Goal: Task Accomplishment & Management: Manage account settings

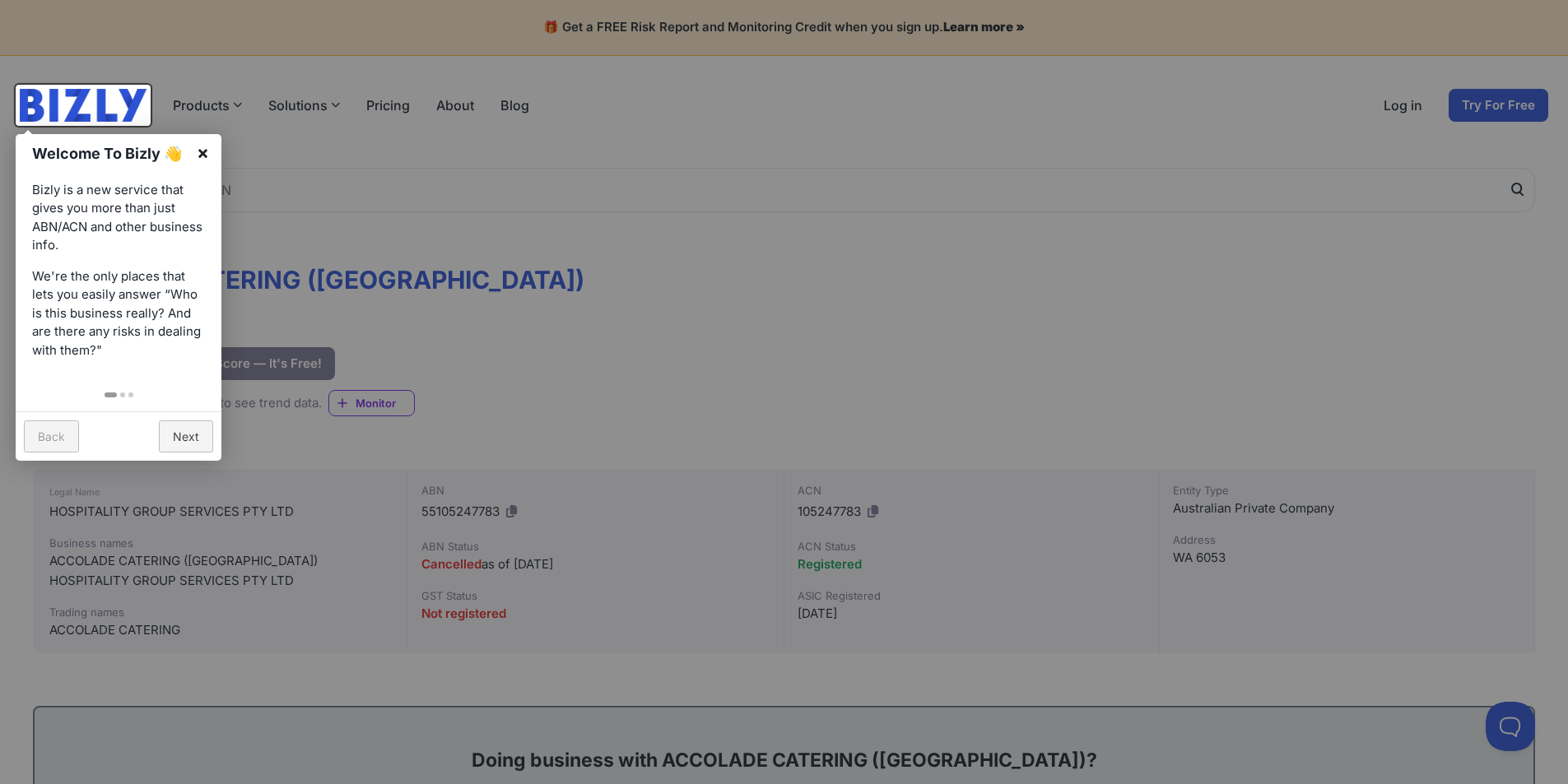
click at [201, 148] on link "×" at bounding box center [203, 153] width 37 height 37
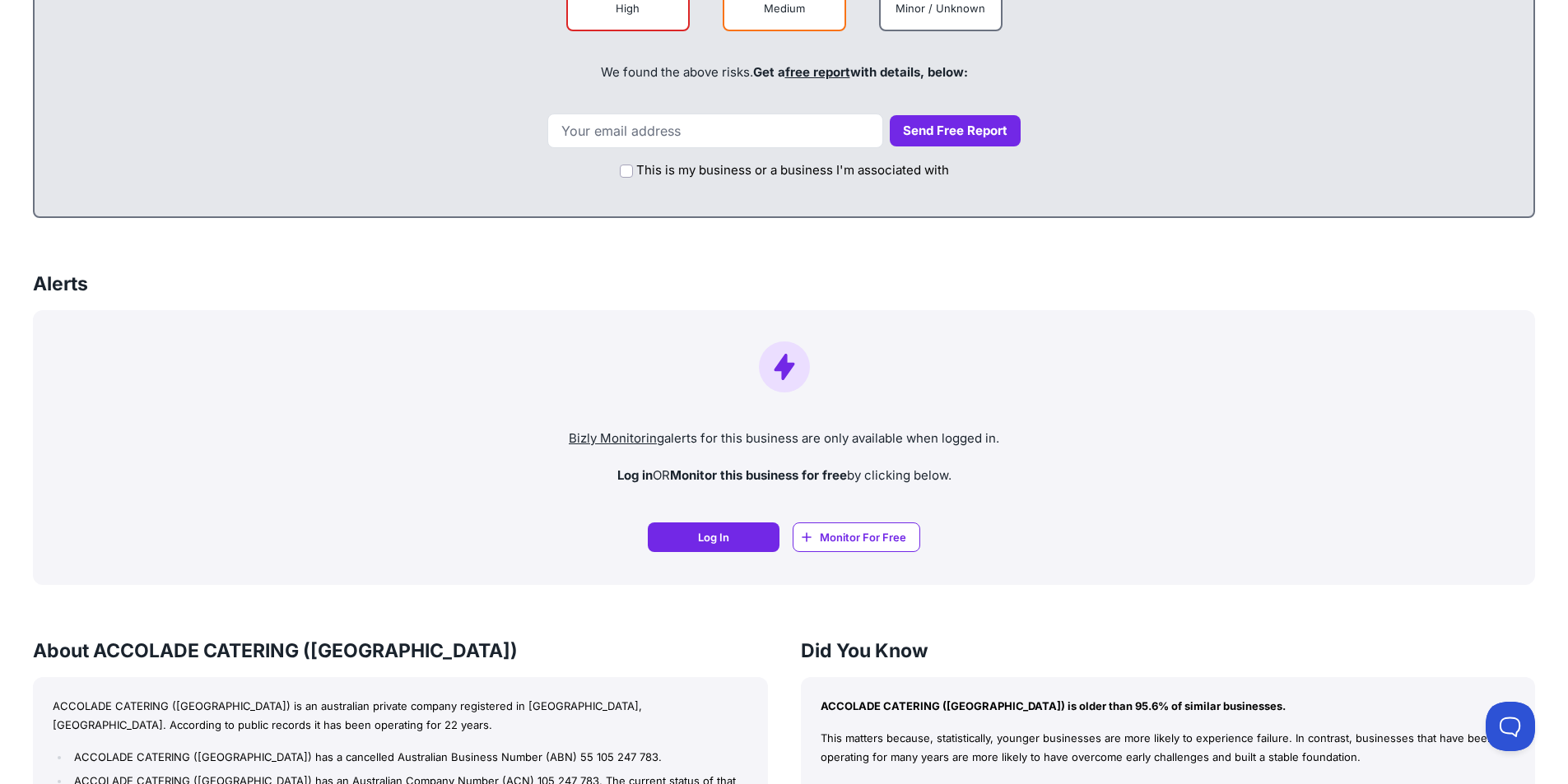
scroll to position [741, 0]
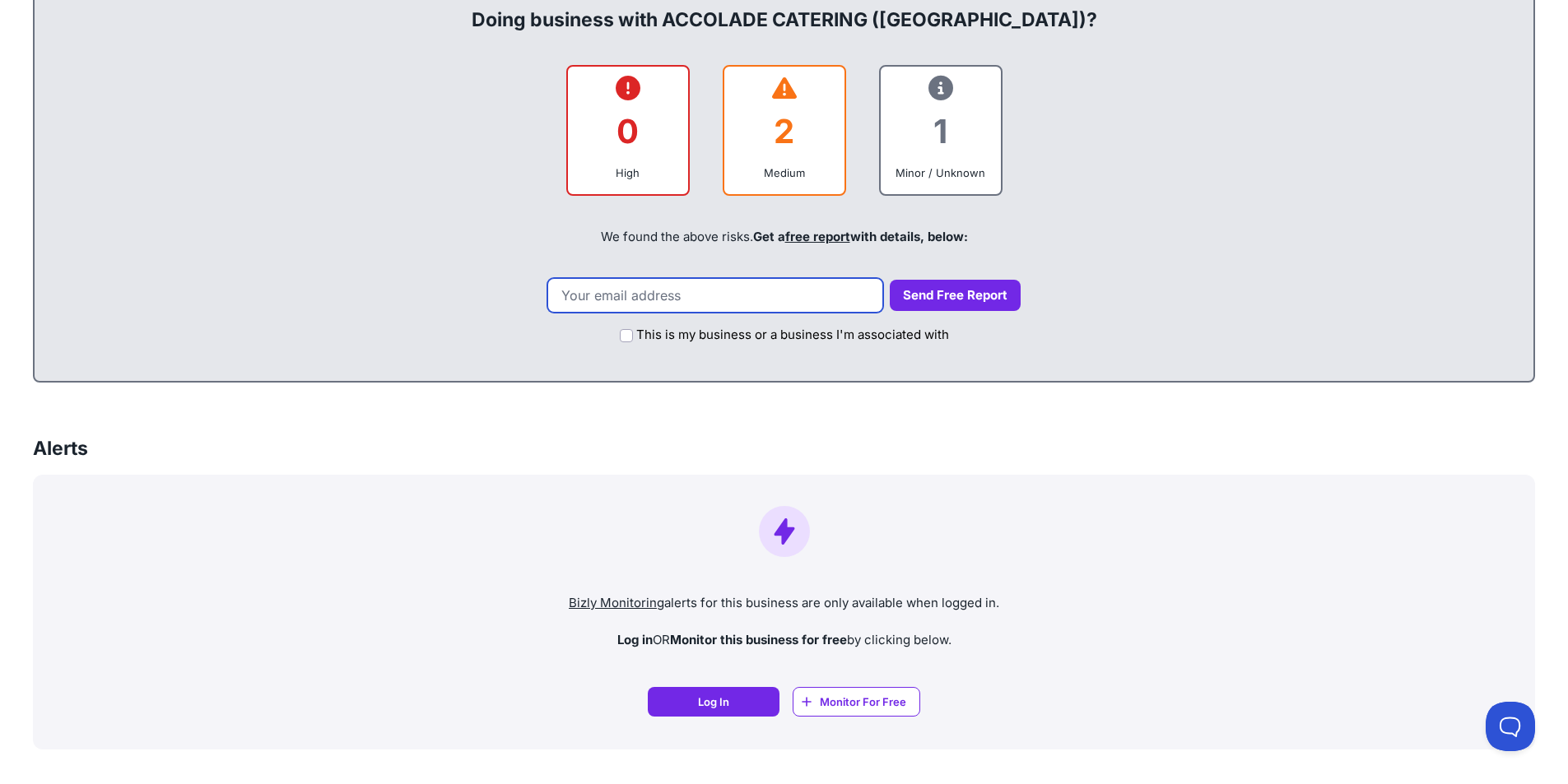
click at [628, 296] on input "email" at bounding box center [715, 295] width 336 height 35
type input "sharon.satterthwaite@accoladewa.com.au"
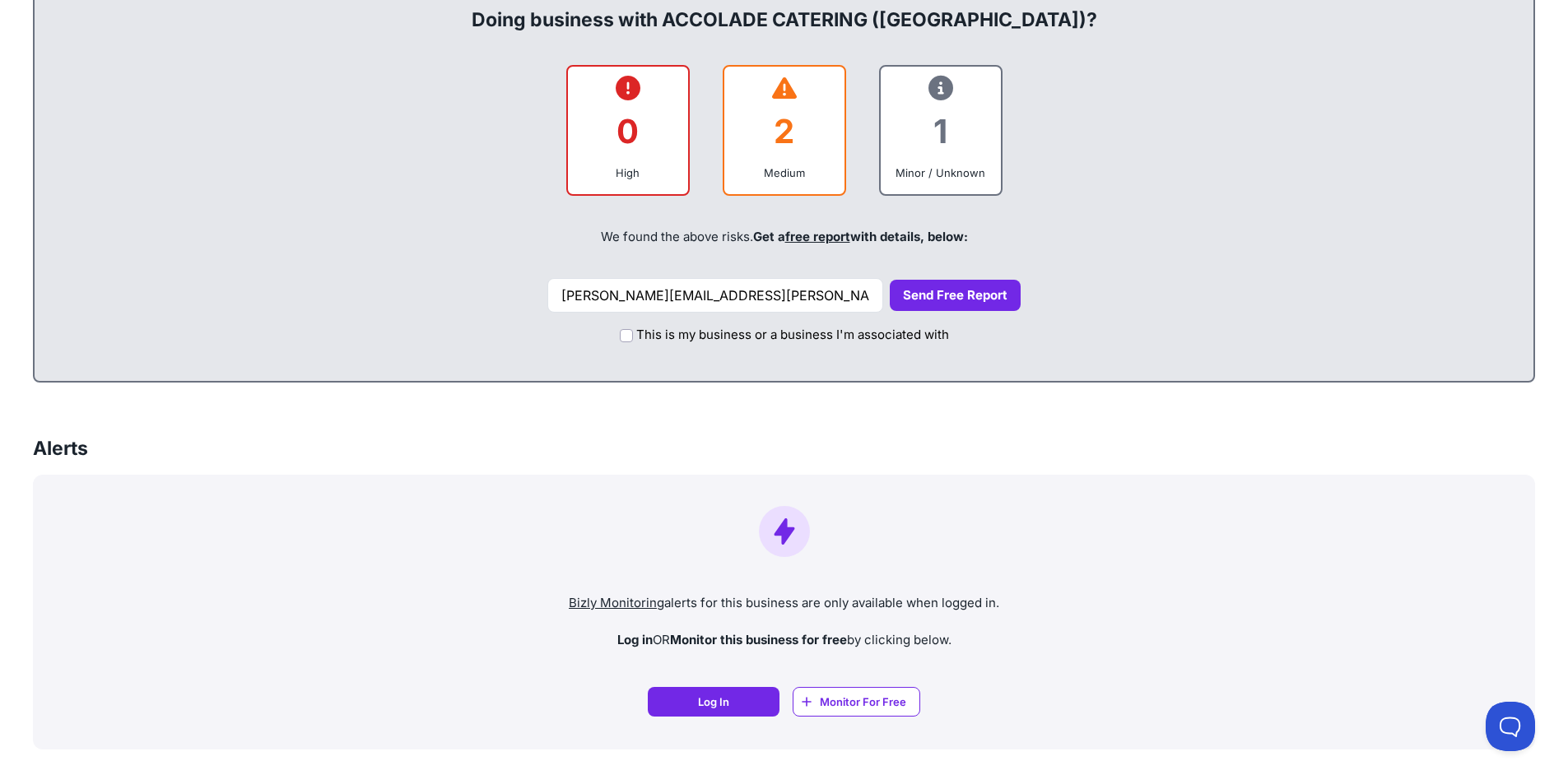
click at [939, 294] on button "Send Free Report" at bounding box center [955, 296] width 131 height 33
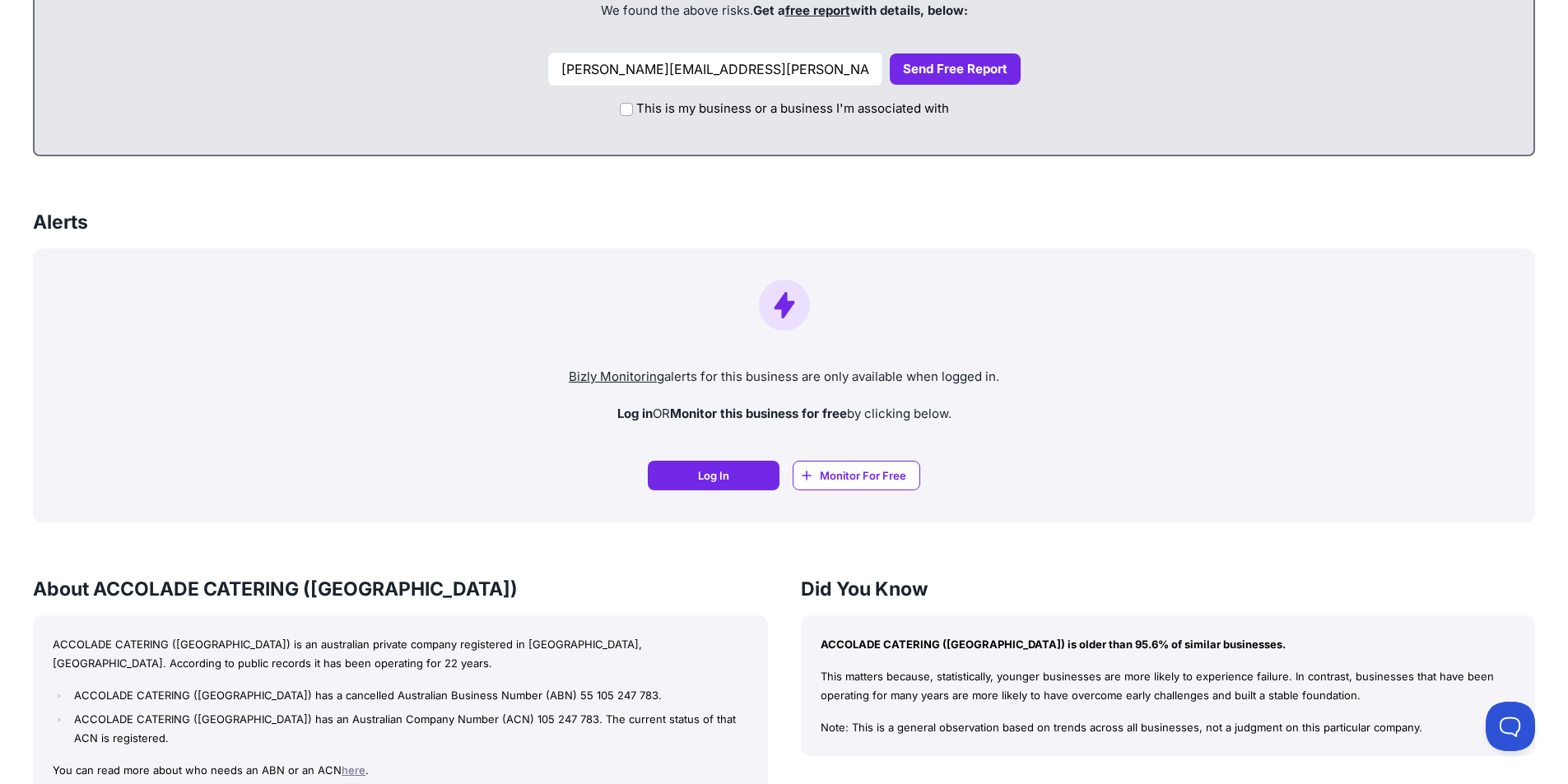
scroll to position [987, 0]
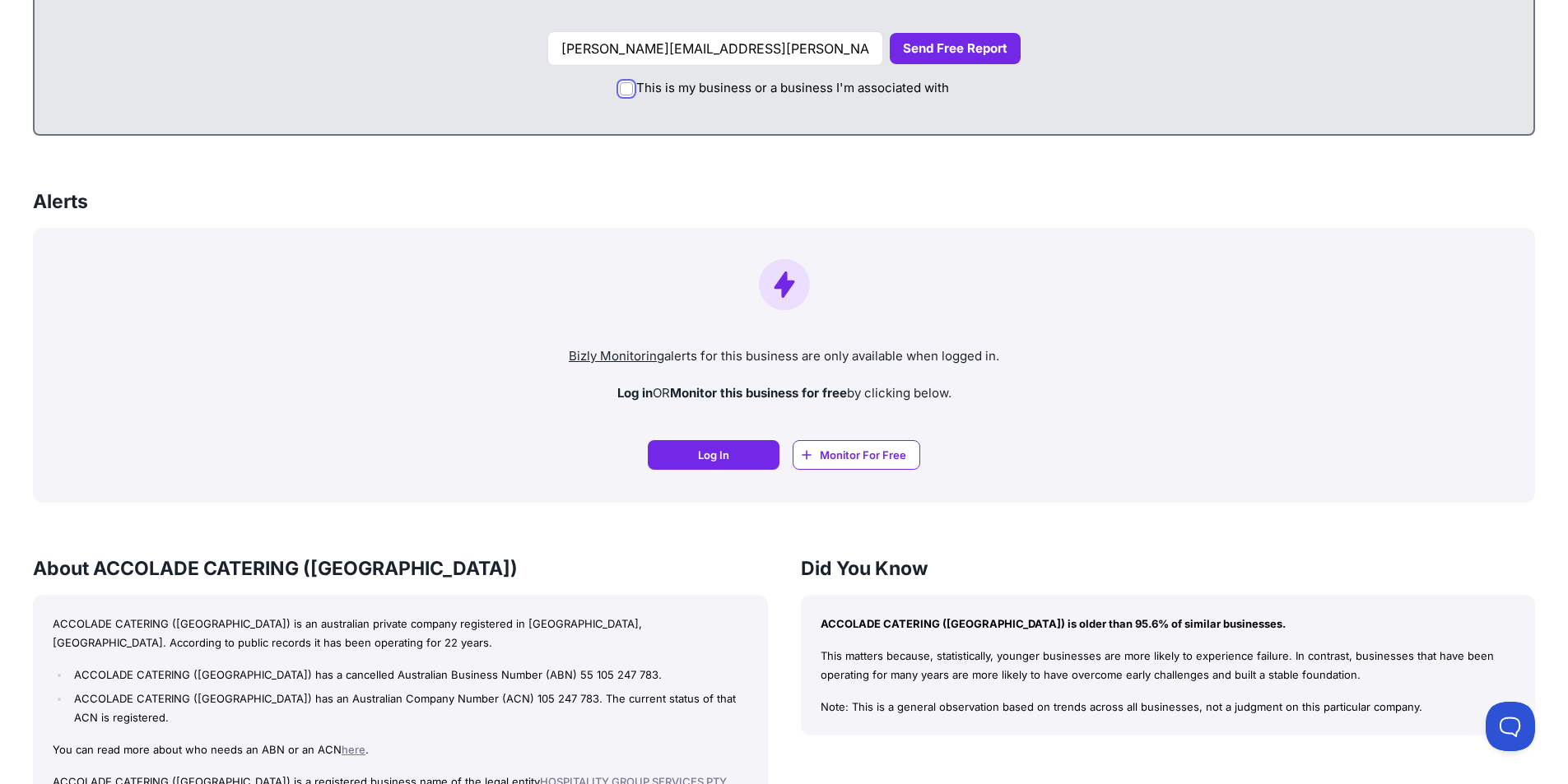
click at [626, 91] on input "This is my business or a business I'm associated with" at bounding box center [626, 88] width 13 height 13
checkbox input "true"
click at [955, 51] on button "Send Free Report" at bounding box center [955, 48] width 131 height 33
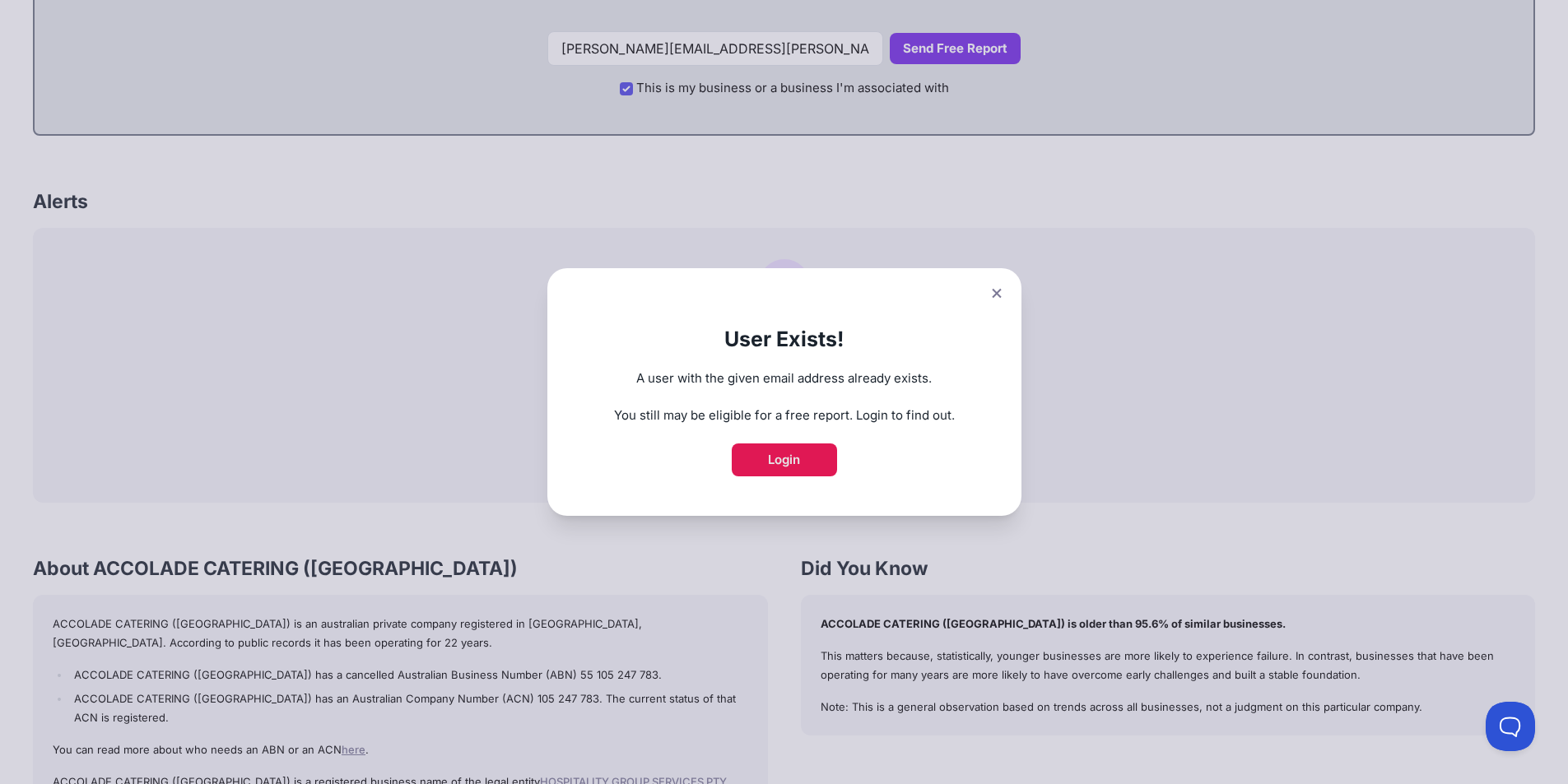
click at [797, 446] on link "Login" at bounding box center [784, 460] width 106 height 33
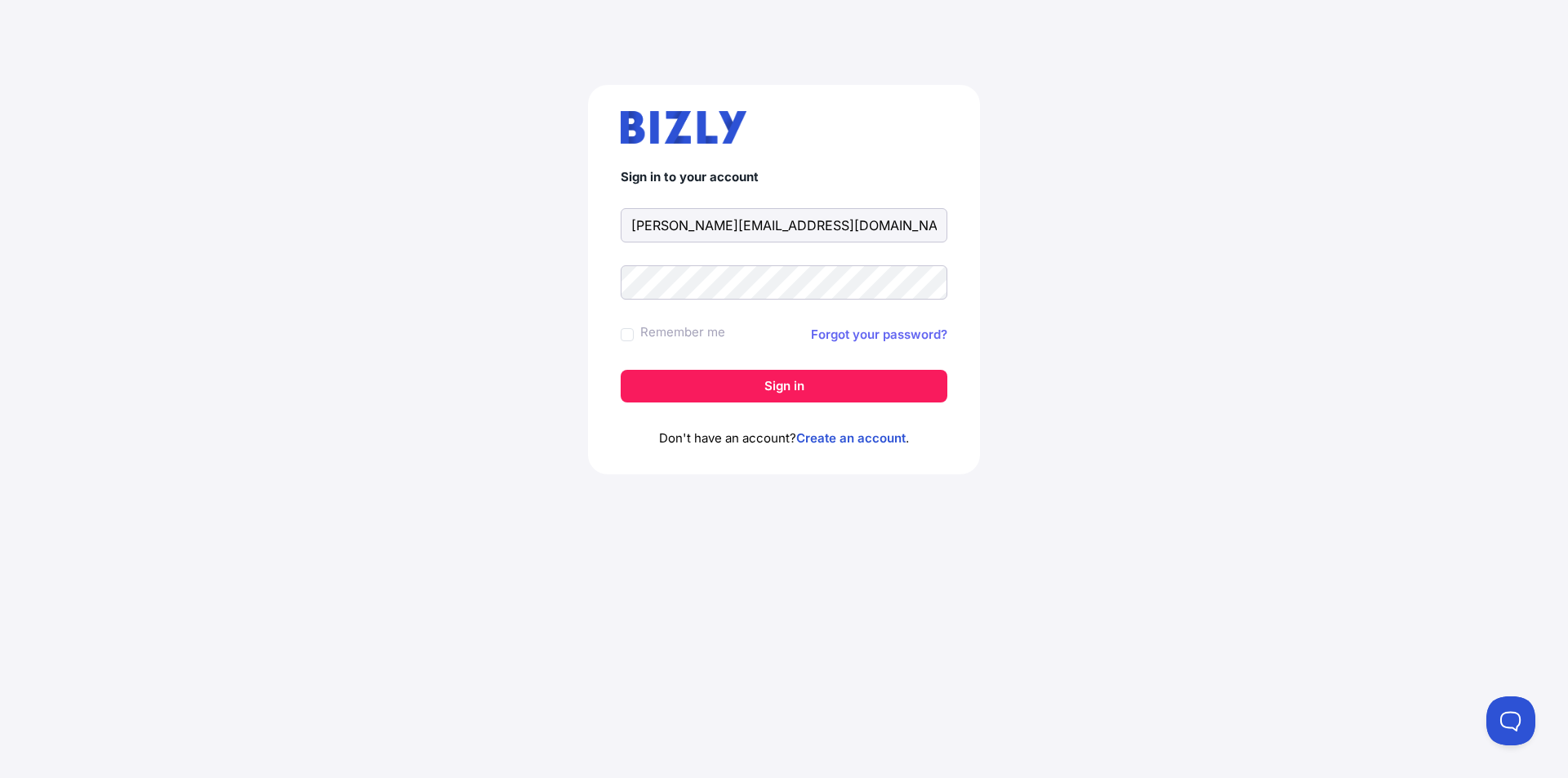
type input "[PERSON_NAME][EMAIL_ADDRESS][DOMAIN_NAME]"
click at [913, 338] on link "Forgot your password?" at bounding box center [878, 335] width 136 height 20
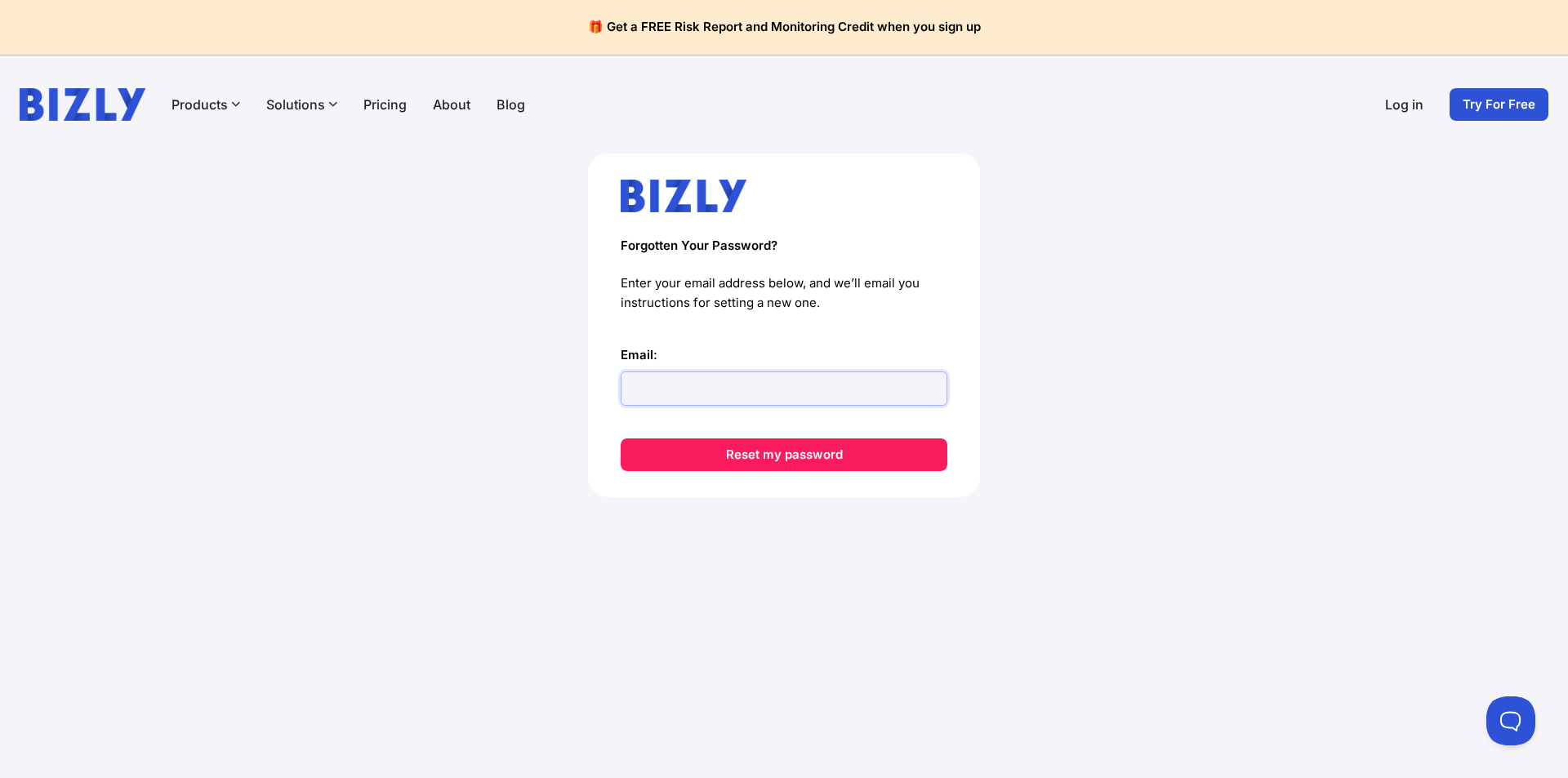
click at [668, 372] on input "Email:" at bounding box center [784, 389] width 327 height 34
type input "[PERSON_NAME][EMAIL_ADDRESS][PERSON_NAME][DOMAIN_NAME]"
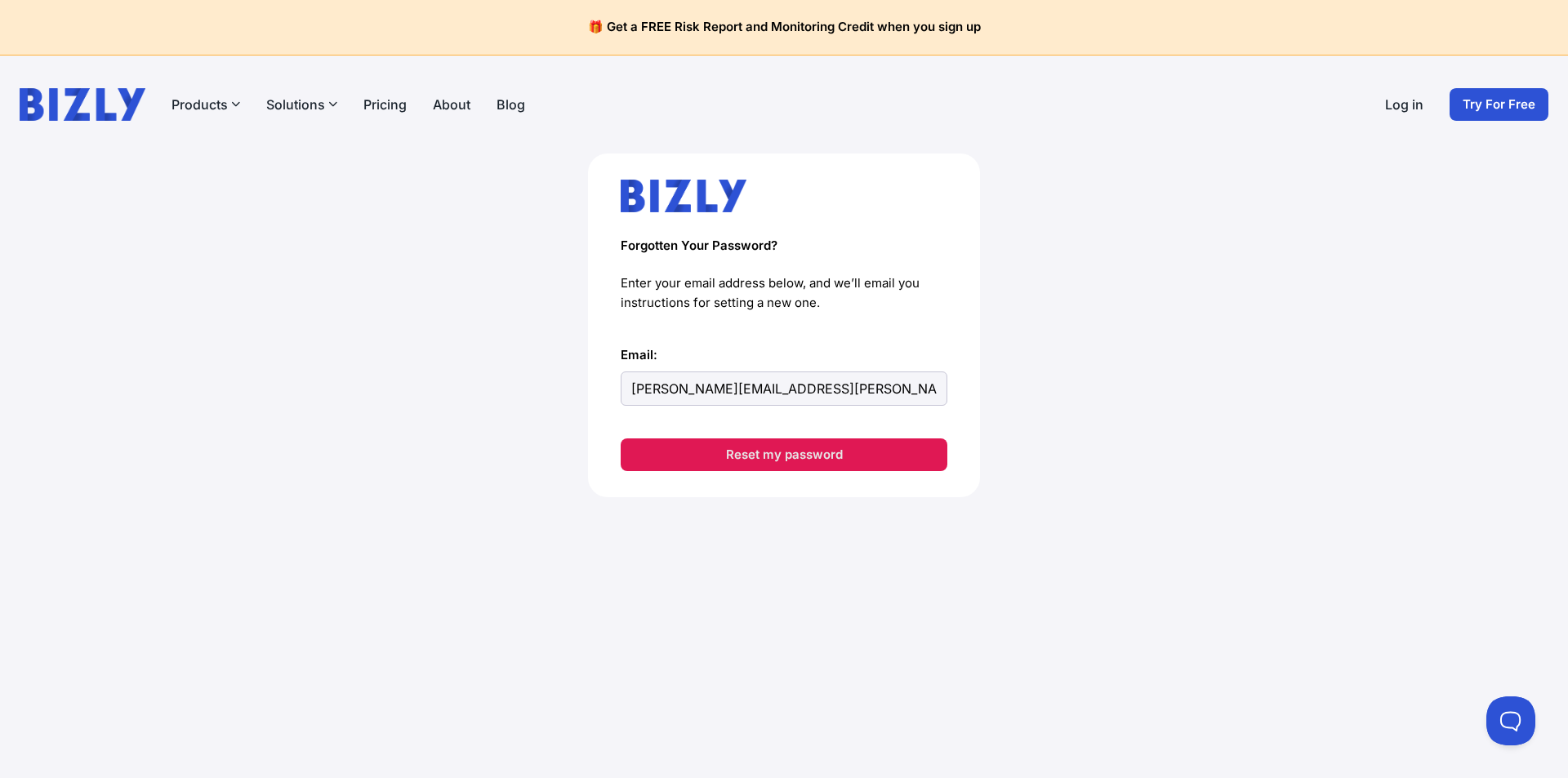
click at [790, 463] on button "Reset my password" at bounding box center [784, 454] width 327 height 32
